Goal: Book appointment/travel/reservation

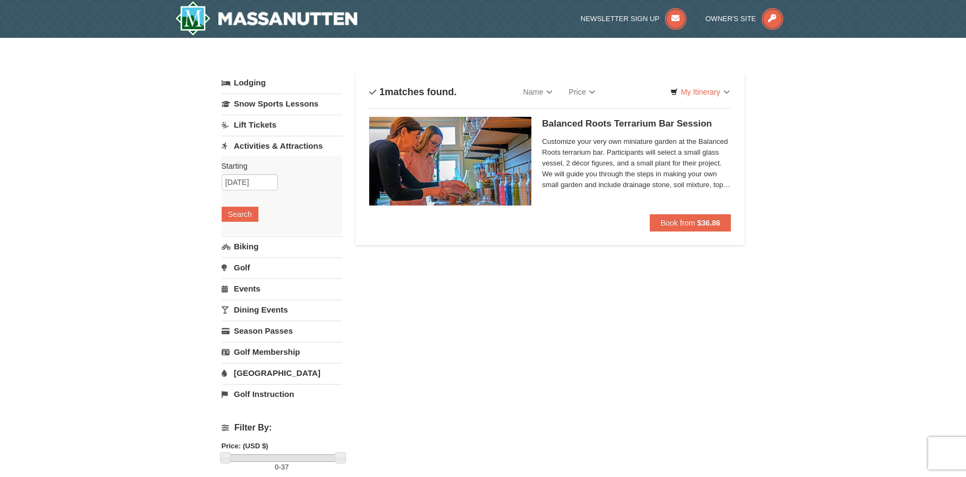
scroll to position [54, 0]
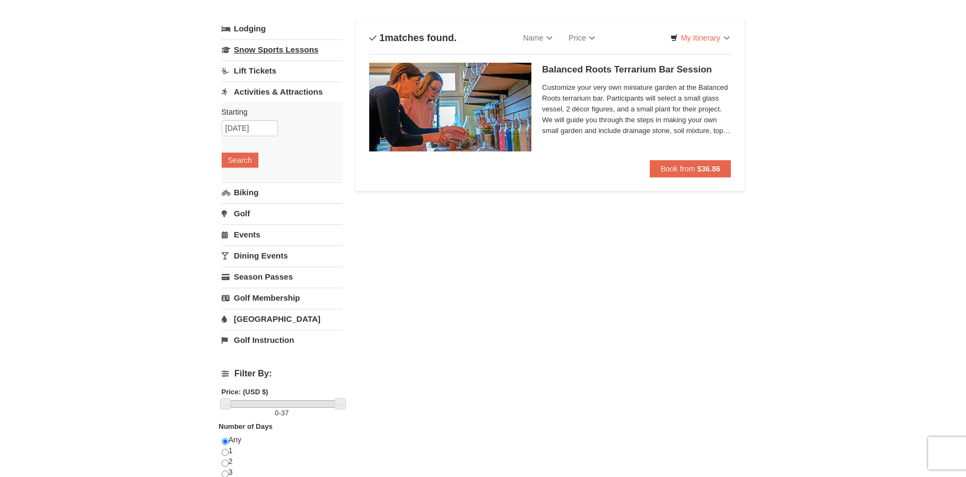
click at [310, 44] on link "Snow Sports Lessons" at bounding box center [282, 49] width 121 height 20
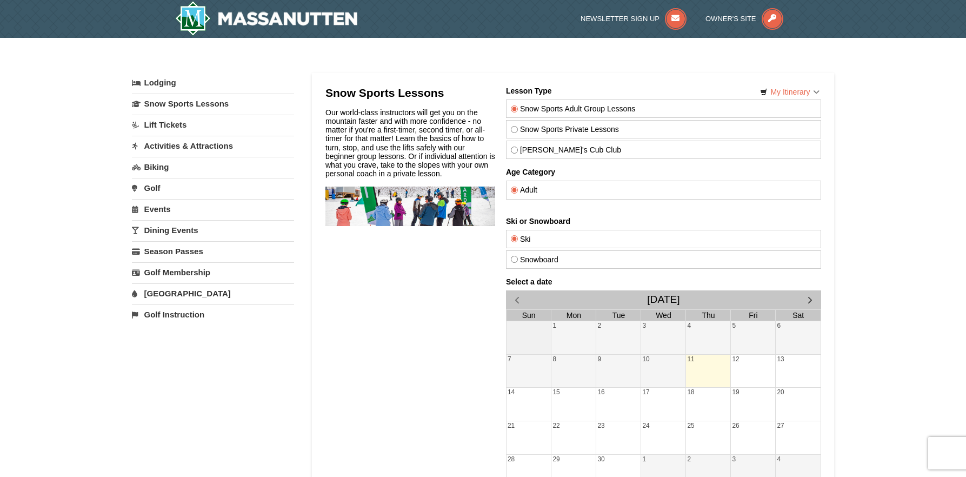
click at [180, 123] on link "Lift Tickets" at bounding box center [213, 125] width 162 height 20
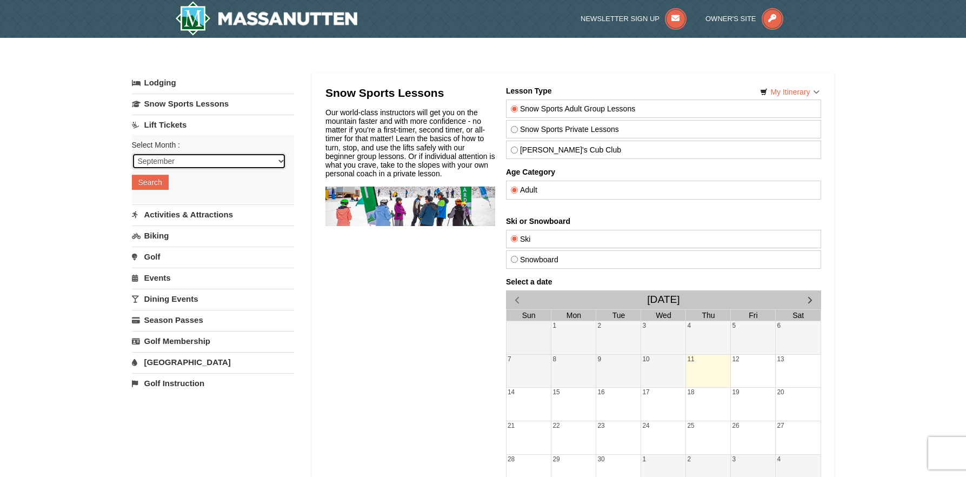
click at [268, 161] on select "September October November December January February March April May June July …" at bounding box center [209, 161] width 154 height 16
select select "11"
click at [132, 153] on select "September October November December January February March April May June July …" at bounding box center [209, 161] width 154 height 16
click at [152, 181] on button "Search" at bounding box center [150, 182] width 37 height 15
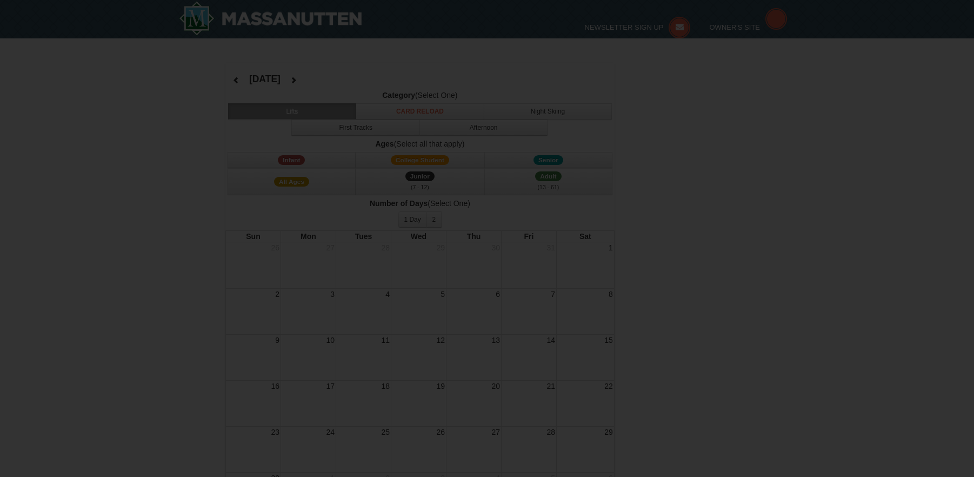
select select "11"
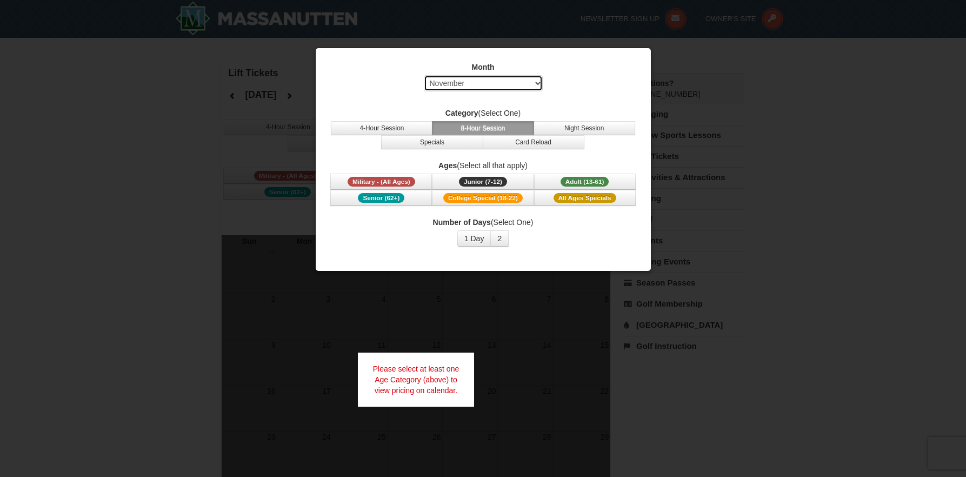
click at [534, 88] on select "Select September October November December January February March April May Jun…" at bounding box center [483, 83] width 119 height 16
click at [573, 101] on div "Month Select September October November December January February March April M…" at bounding box center [483, 154] width 324 height 201
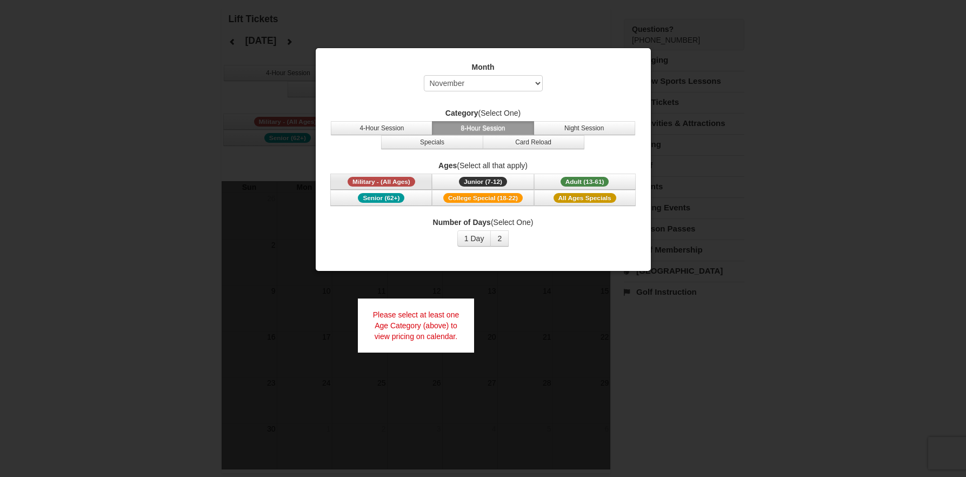
scroll to position [162, 0]
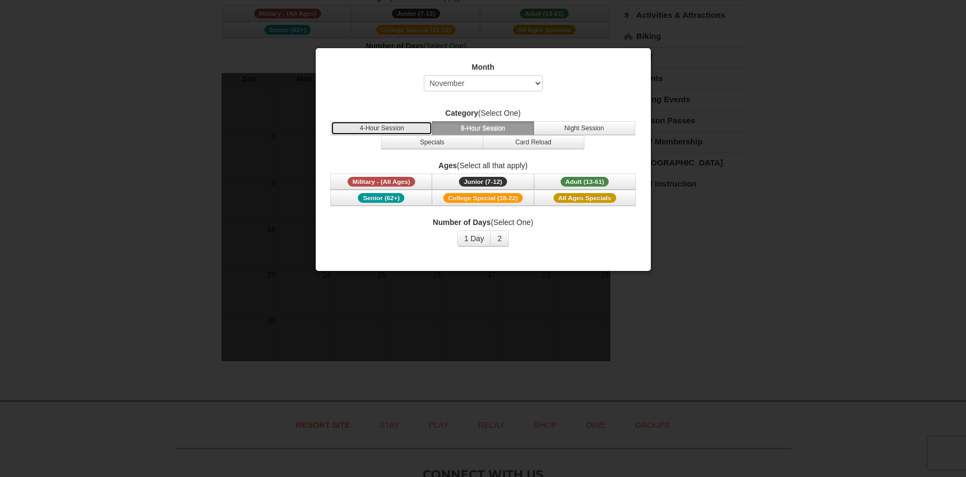
click at [419, 130] on button "4-Hour Session" at bounding box center [382, 128] width 102 height 14
click at [421, 141] on button "Specials" at bounding box center [432, 142] width 102 height 14
click at [505, 128] on button "8-Hour Session" at bounding box center [483, 128] width 102 height 14
click at [572, 129] on button "Night Session" at bounding box center [585, 128] width 102 height 14
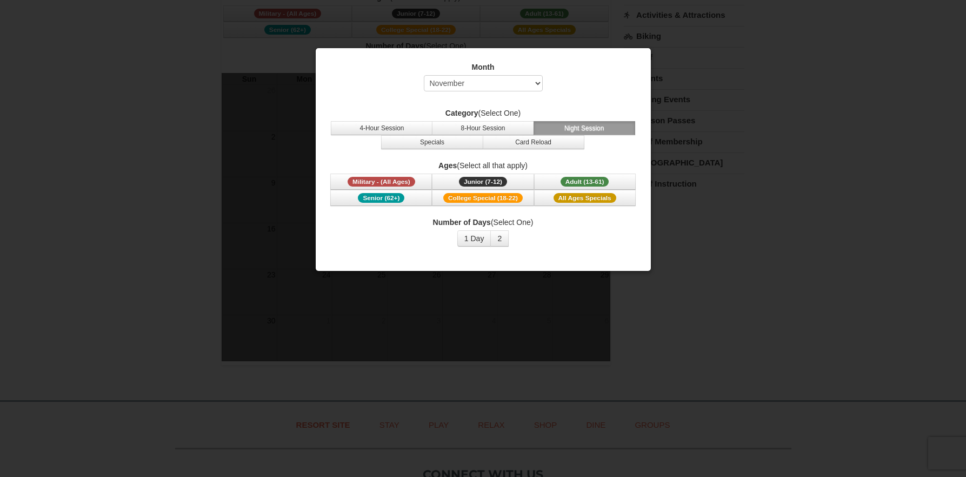
click at [509, 163] on label "Ages (Select all that apply)" at bounding box center [483, 165] width 308 height 11
click at [512, 150] on div "Month Select September October November December January February March April M…" at bounding box center [483, 154] width 324 height 201
click at [513, 148] on button "Card Reload" at bounding box center [534, 142] width 102 height 14
click at [584, 245] on div "Number of Days (Select One) 1 Day 2 3 4 5 6 7 8 9 10 11 12 13 14 15" at bounding box center [483, 232] width 308 height 30
click at [778, 232] on div at bounding box center [483, 238] width 966 height 477
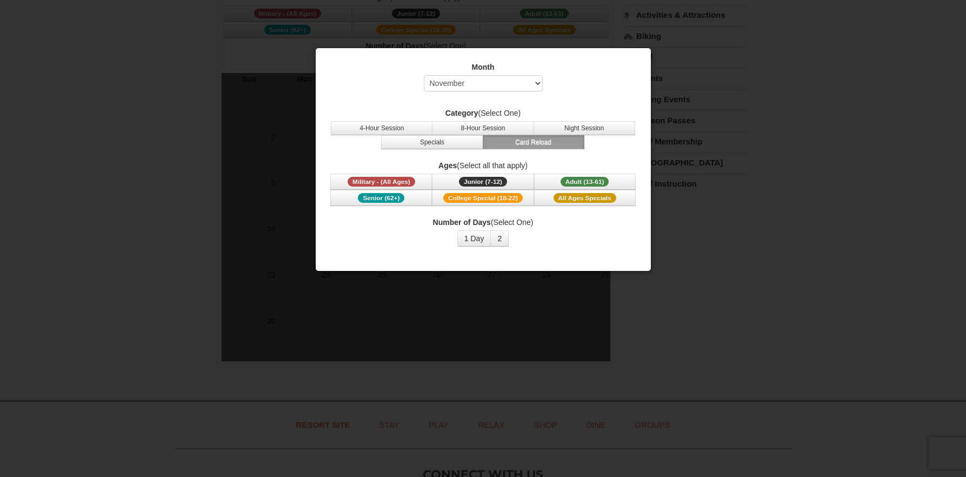
click at [244, 150] on div at bounding box center [483, 238] width 966 height 477
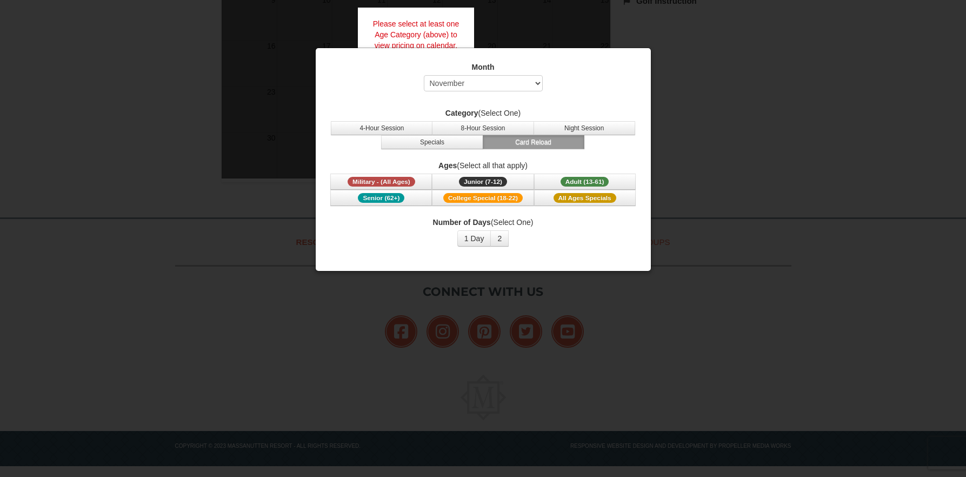
scroll to position [183, 0]
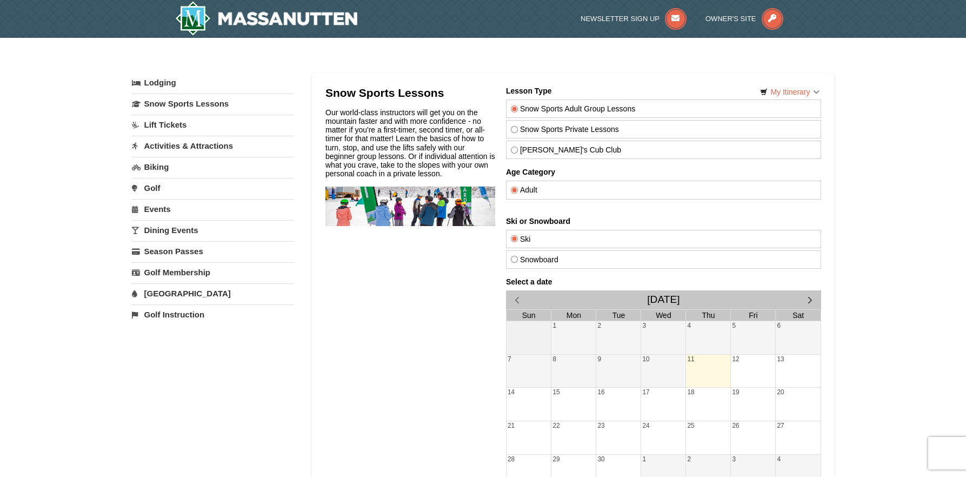
scroll to position [54, 0]
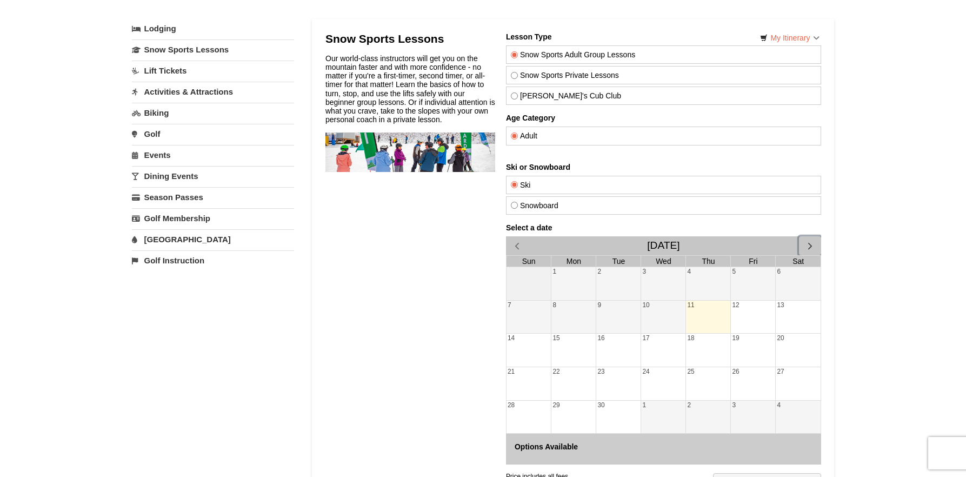
click at [809, 244] on span "button" at bounding box center [809, 245] width 11 height 11
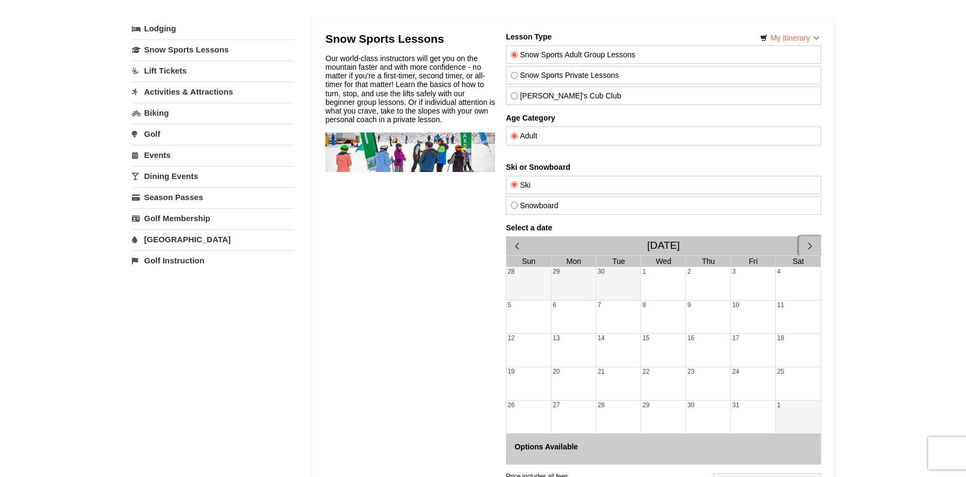
click at [809, 244] on span "button" at bounding box center [809, 245] width 11 height 11
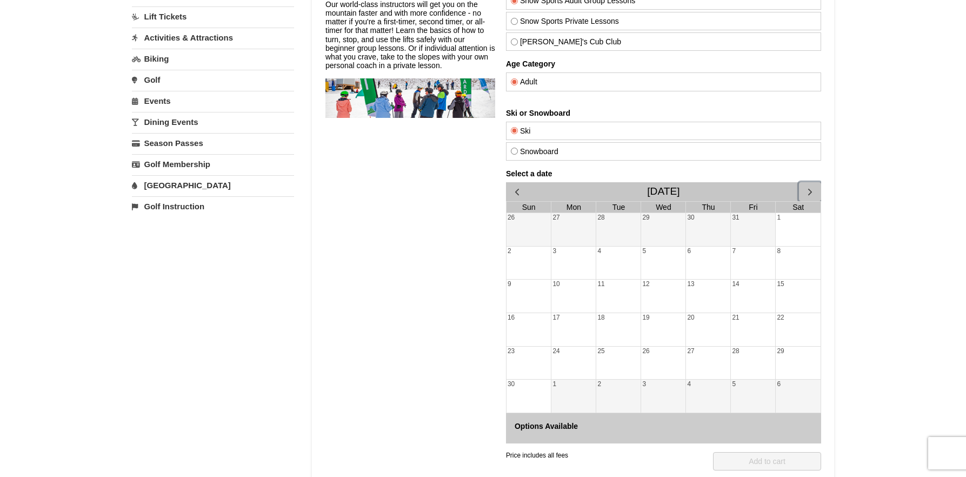
scroll to position [162, 0]
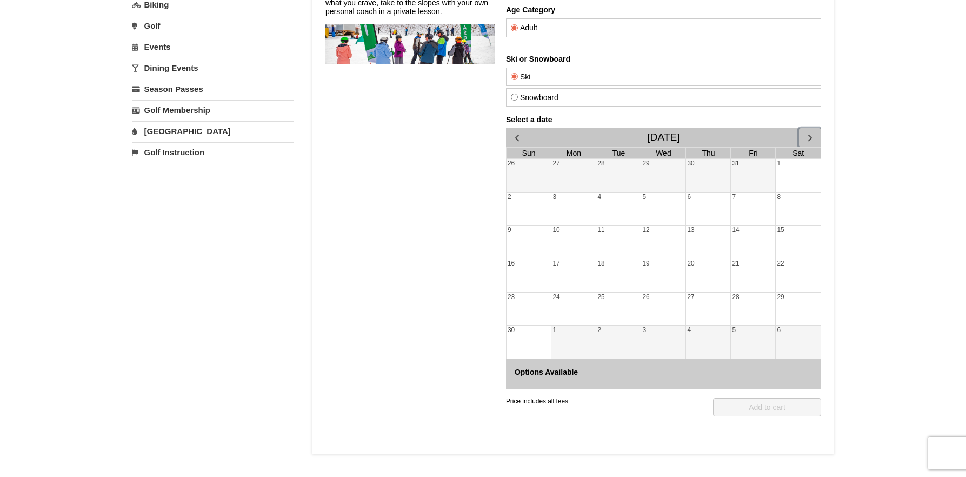
click at [796, 284] on div "22" at bounding box center [797, 275] width 45 height 33
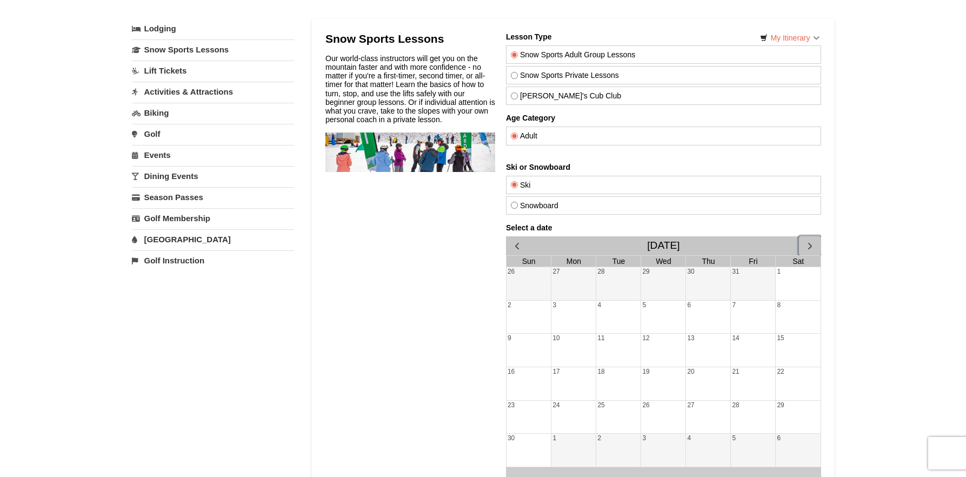
scroll to position [0, 0]
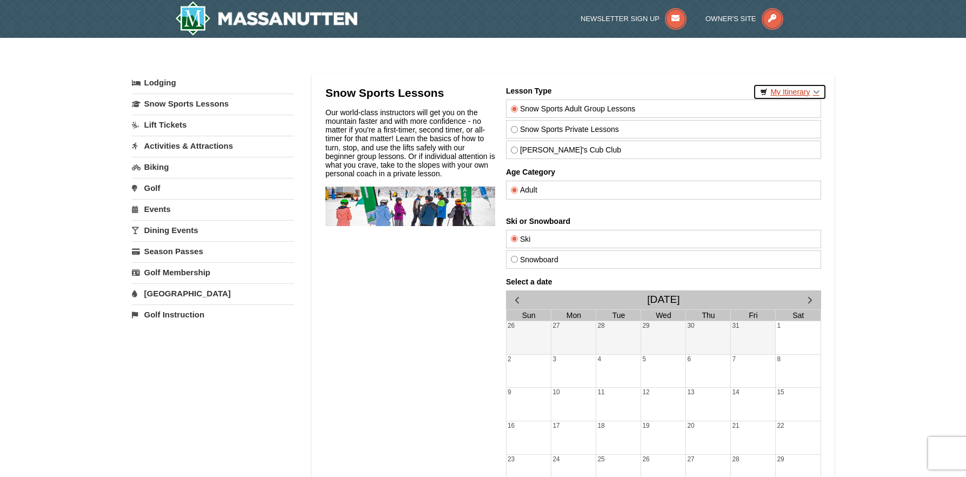
click at [812, 92] on link "My Itinerary" at bounding box center [789, 92] width 73 height 16
click at [844, 80] on div "× Categories My Itinerary Questions? 1-540-289-9441 Lodging Arrival Please form…" at bounding box center [483, 339] width 724 height 581
click at [155, 87] on link "Lodging" at bounding box center [213, 82] width 162 height 19
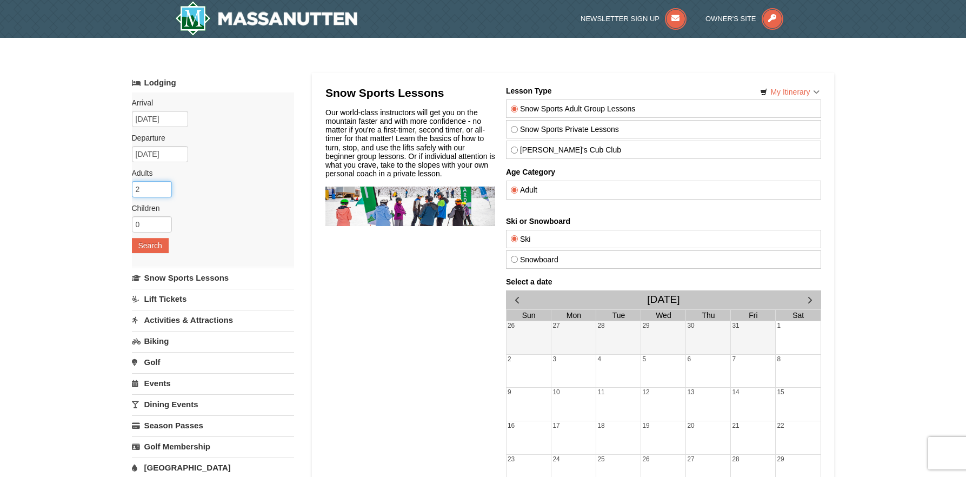
click at [149, 186] on input "2" at bounding box center [152, 189] width 40 height 16
drag, startPoint x: 159, startPoint y: 187, endPoint x: -24, endPoint y: 195, distance: 182.9
click at [0, 195] on html "Browser Not Supported We notice you are using a browser which will not provide …" at bounding box center [483, 455] width 966 height 910
type input "12"
click at [149, 241] on button "Search" at bounding box center [150, 245] width 37 height 15
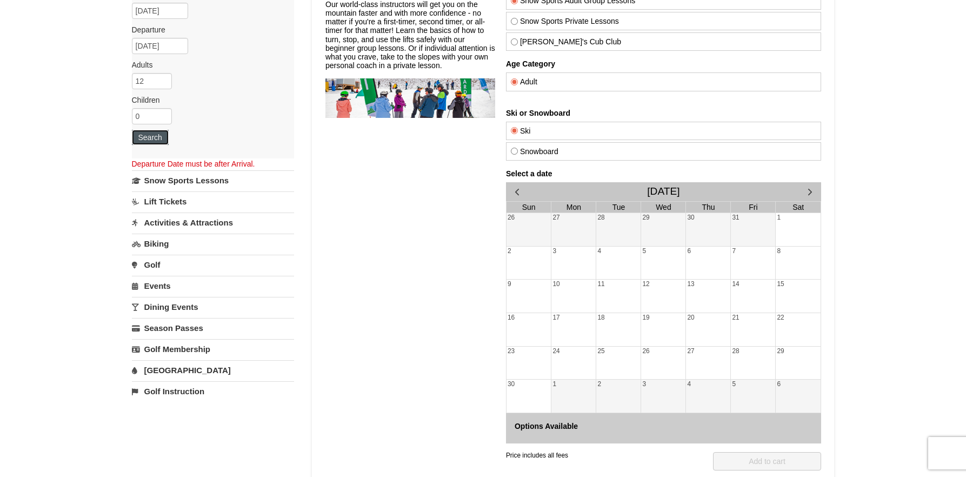
scroll to position [162, 0]
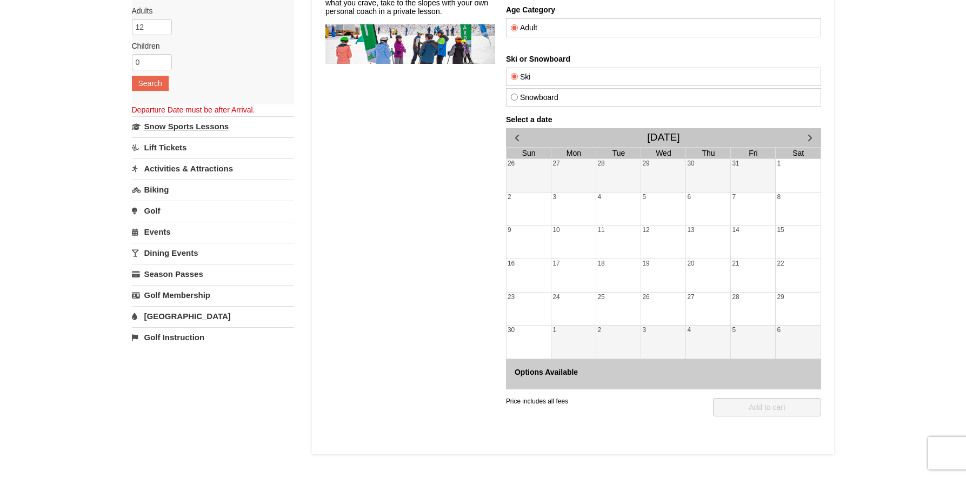
click at [201, 130] on link "Snow Sports Lessons" at bounding box center [213, 126] width 162 height 20
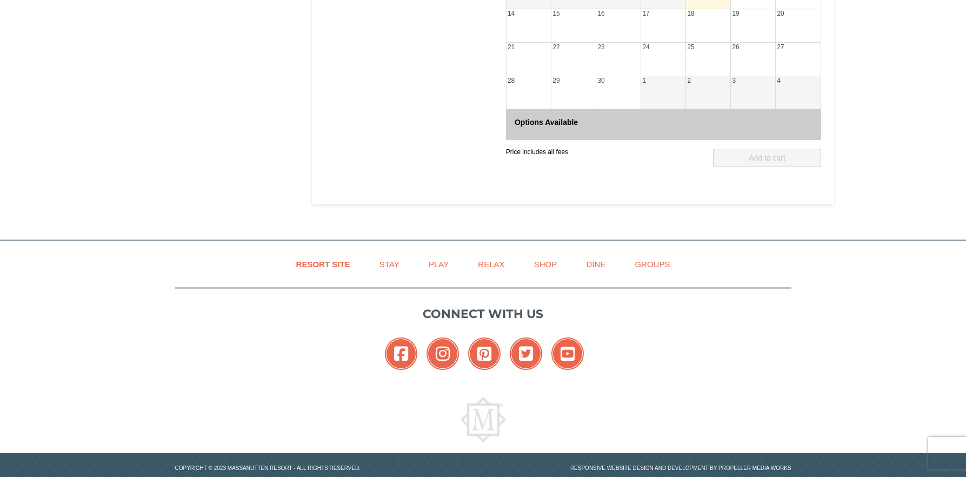
scroll to position [401, 0]
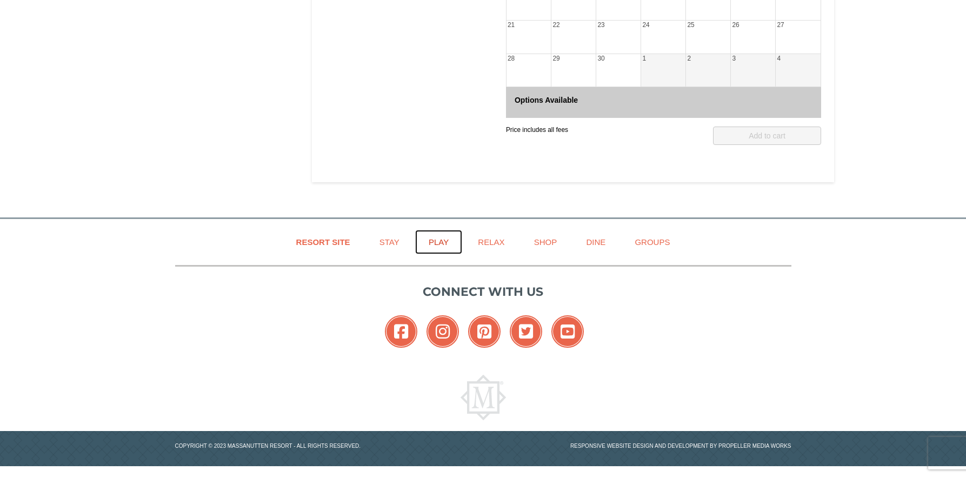
click at [449, 244] on link "Play" at bounding box center [438, 242] width 47 height 24
